Goal: Ask a question

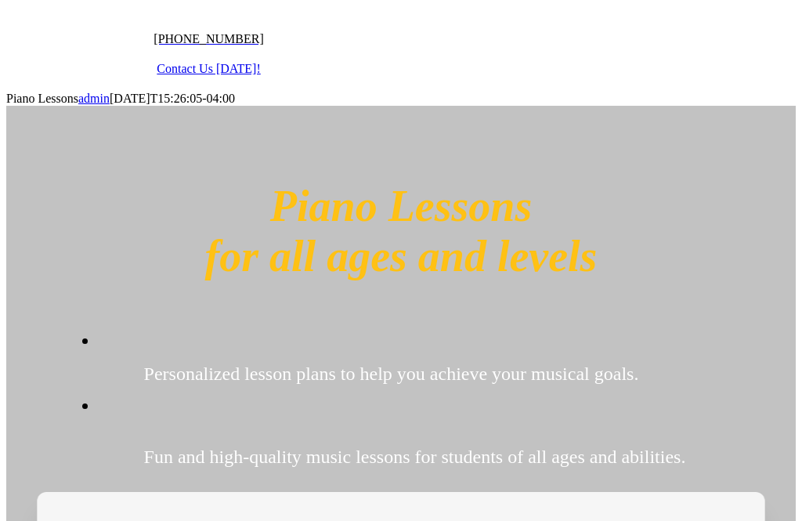
scroll to position [586, 0]
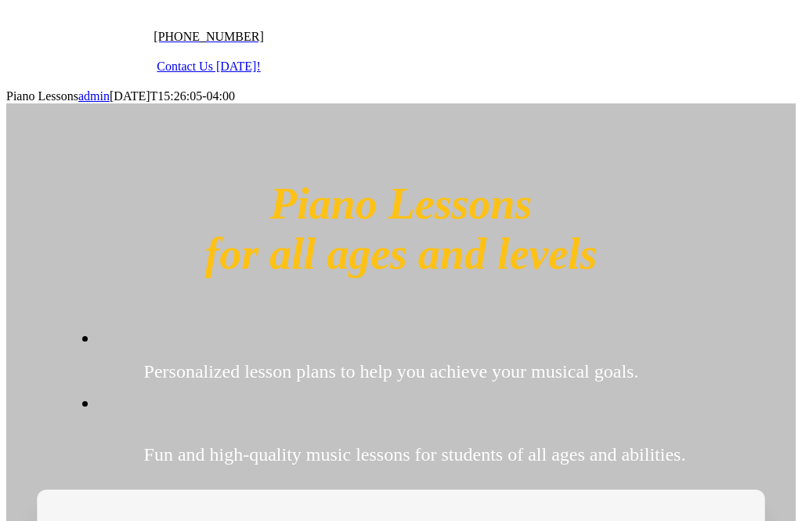
type input "Maggie"
type input "[EMAIL_ADDRESS][DOMAIN_NAME]"
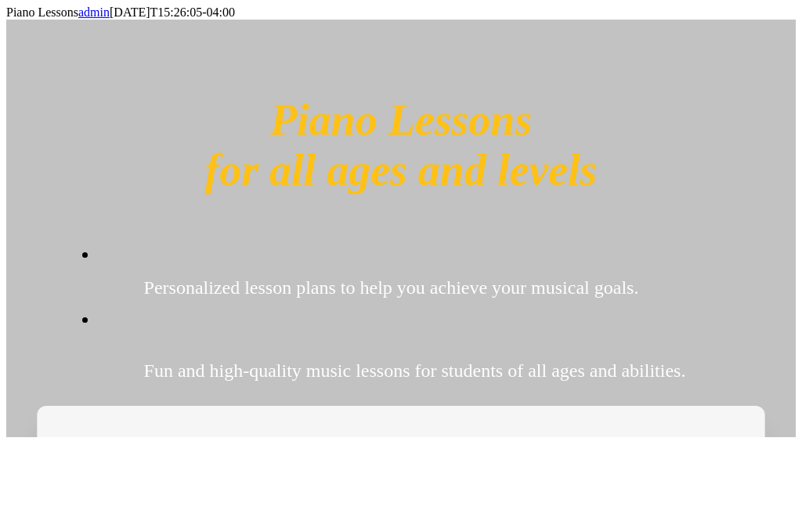
type input "[PHONE_NUMBER]"
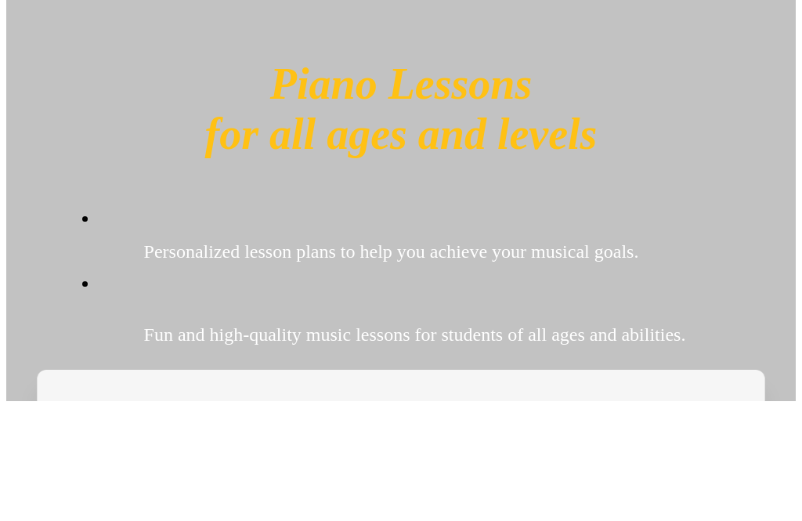
radio input "true"
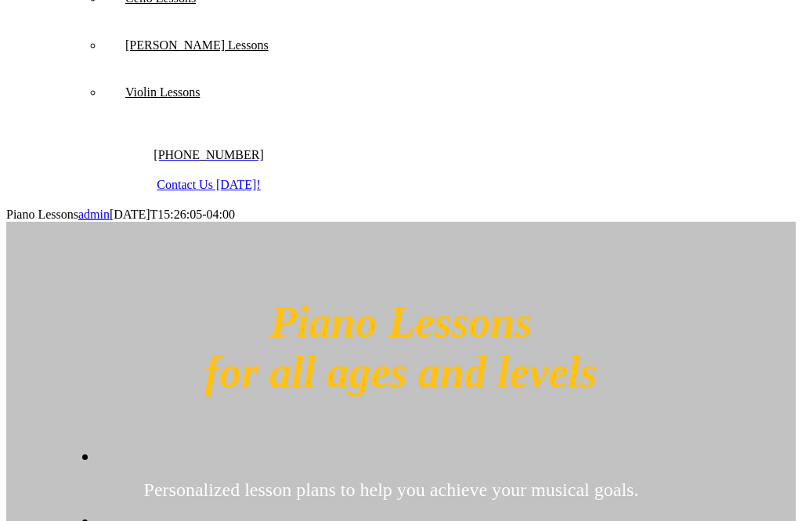
scroll to position [463, 0]
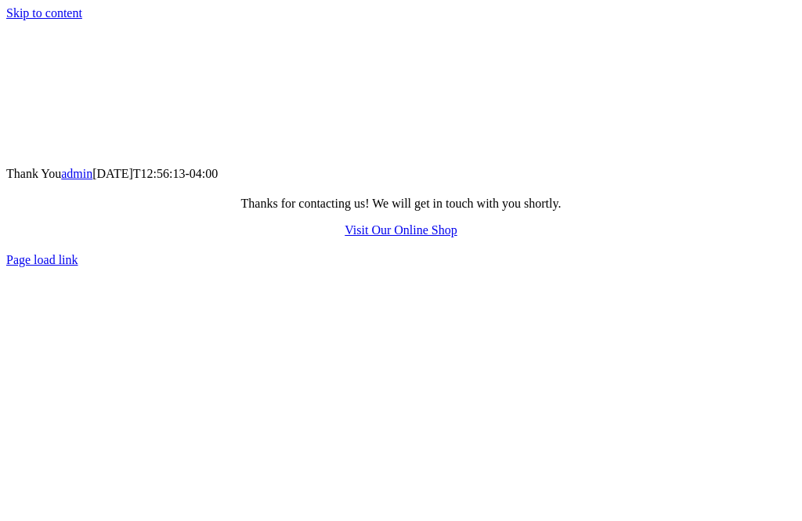
click at [441, 236] on span "Visit Our Online Shop" at bounding box center [400, 229] width 112 height 13
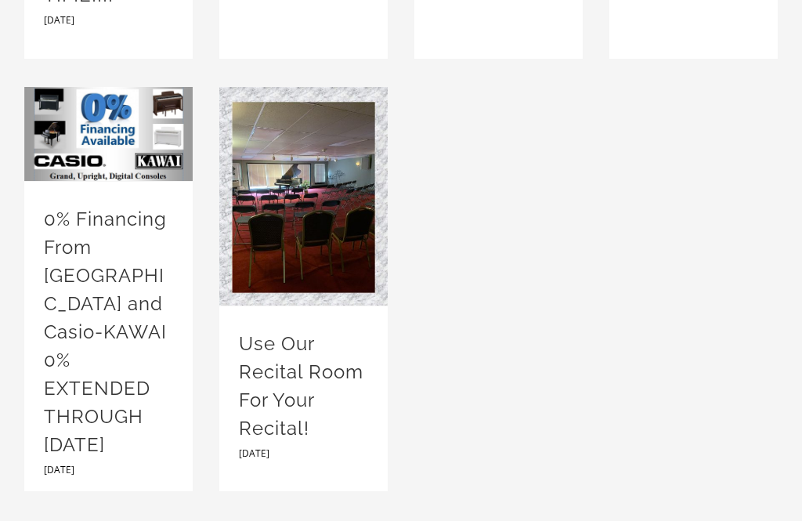
scroll to position [4727, 0]
click at [344, 297] on img at bounding box center [303, 196] width 168 height 218
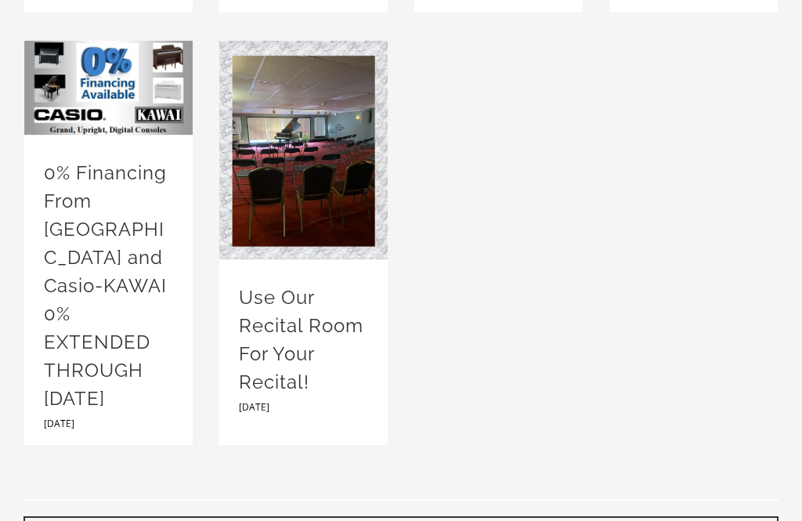
scroll to position [4773, 0]
click at [353, 150] on link "Use Our Recital Room For Your Recital!" at bounding box center [303, 150] width 168 height 0
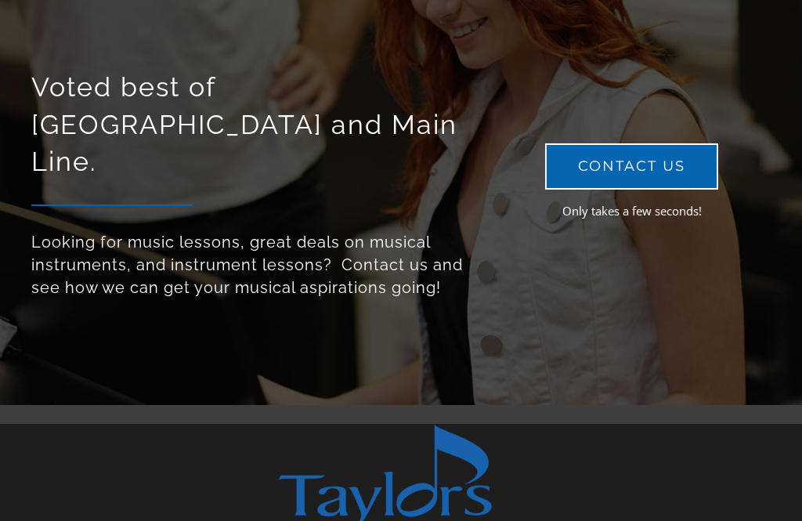
scroll to position [6986, 0]
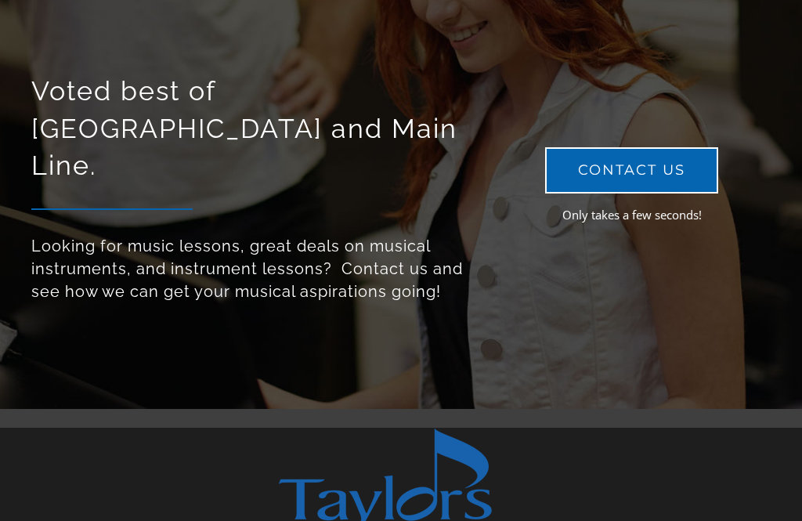
click at [658, 162] on span "CONTACT US" at bounding box center [631, 170] width 107 height 16
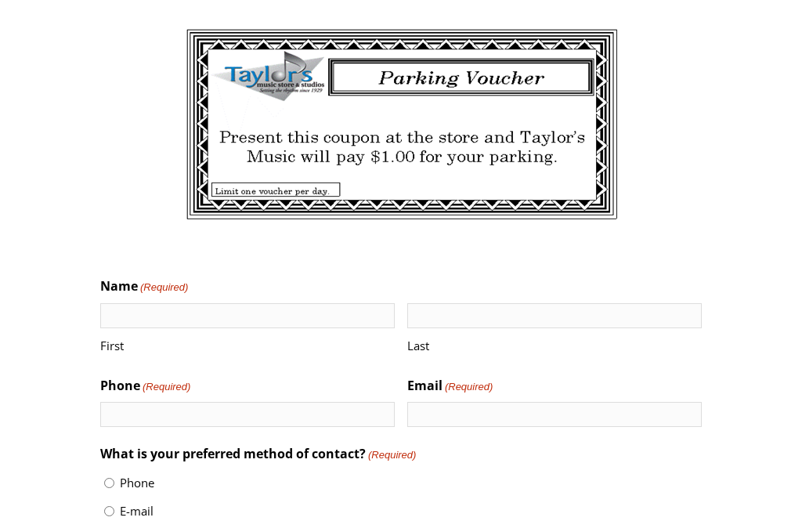
scroll to position [1428, 0]
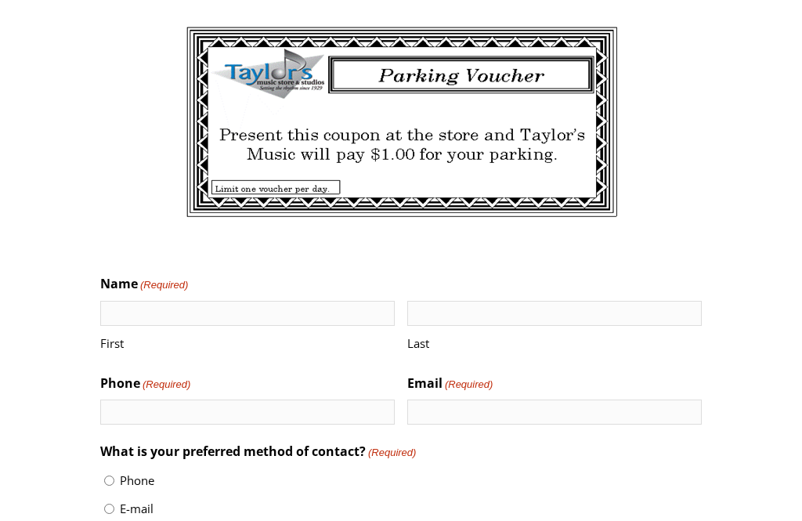
click at [120, 301] on input "First" at bounding box center [247, 313] width 295 height 25
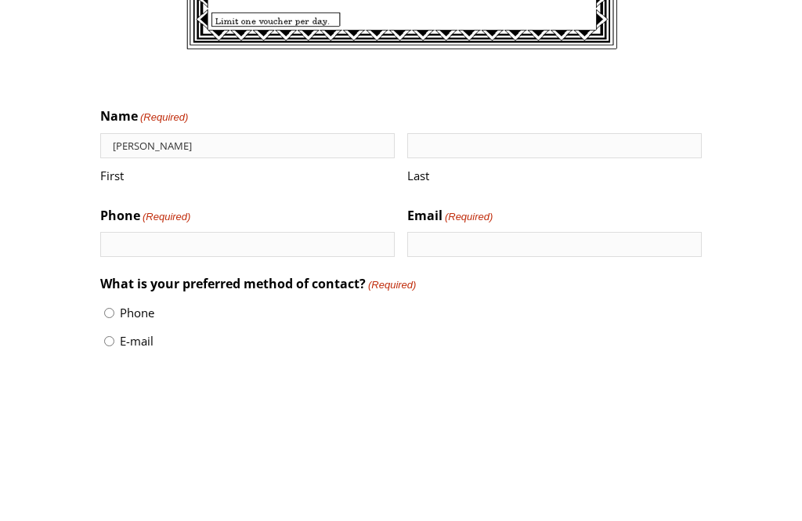
type input "[PERSON_NAME]"
click at [499, 329] on label "Last" at bounding box center [554, 344] width 295 height 31
click at [499, 304] on input "Last" at bounding box center [554, 316] width 295 height 25
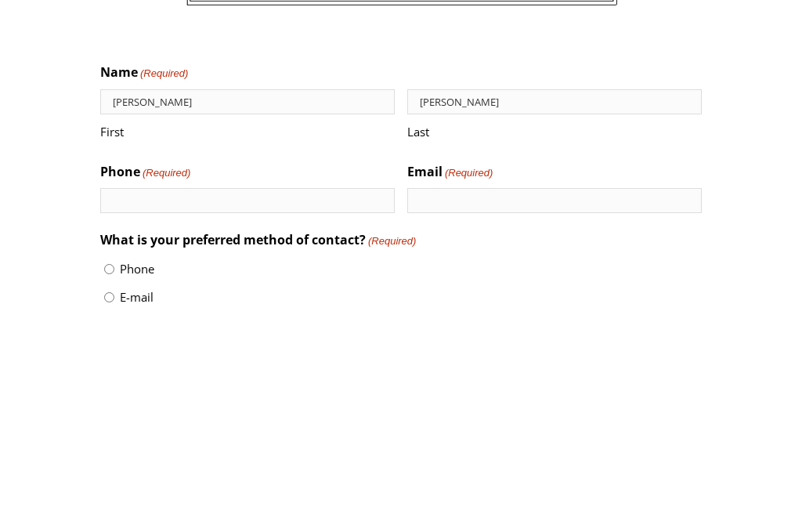
type input "[PERSON_NAME]"
click at [292, 402] on input "Phone (Required)" at bounding box center [247, 414] width 295 height 25
type input "(571) 218-5552"
click at [547, 402] on input "Email (Required)" at bounding box center [554, 414] width 295 height 25
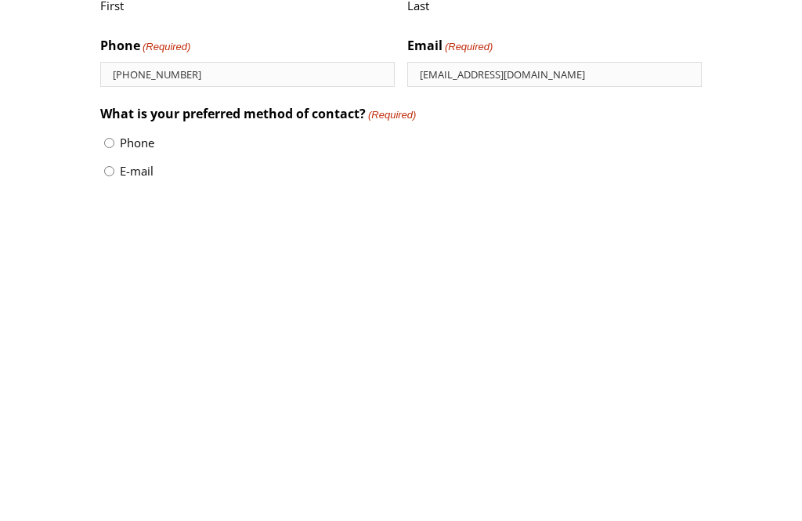
type input "wxtcanada@gmail.com"
click at [110, 485] on input "E-mail" at bounding box center [109, 490] width 10 height 10
radio input "true"
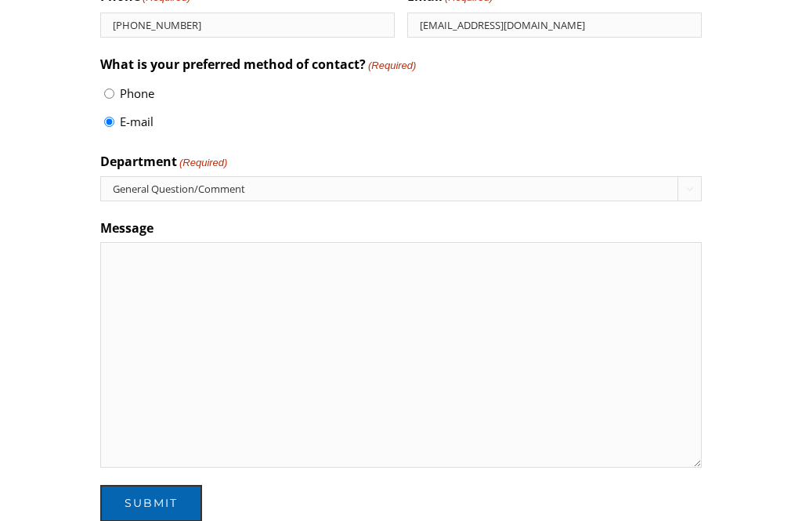
scroll to position [1818, 0]
click at [135, 175] on select "General Question/Comment Instrument Rental Billing Lessons Sheet Music General …" at bounding box center [401, 187] width 602 height 25
select select "Pianos/Keyboards Department"
click at [134, 255] on textarea "Message" at bounding box center [401, 353] width 602 height 225
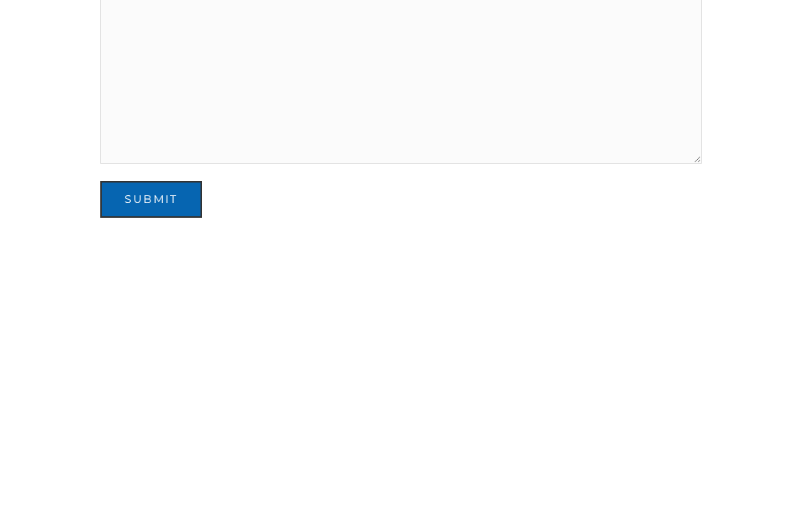
type textarea "My son 12 years old wants to take ABRSM grade 8 exam. I am looking for a piano …"
click at [154, 484] on input "Submit" at bounding box center [151, 502] width 102 height 37
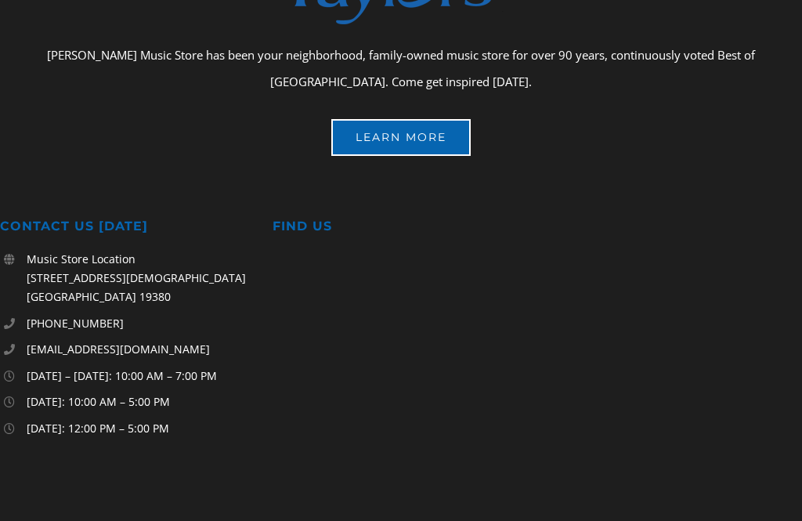
scroll to position [550, 0]
